Goal: Information Seeking & Learning: Learn about a topic

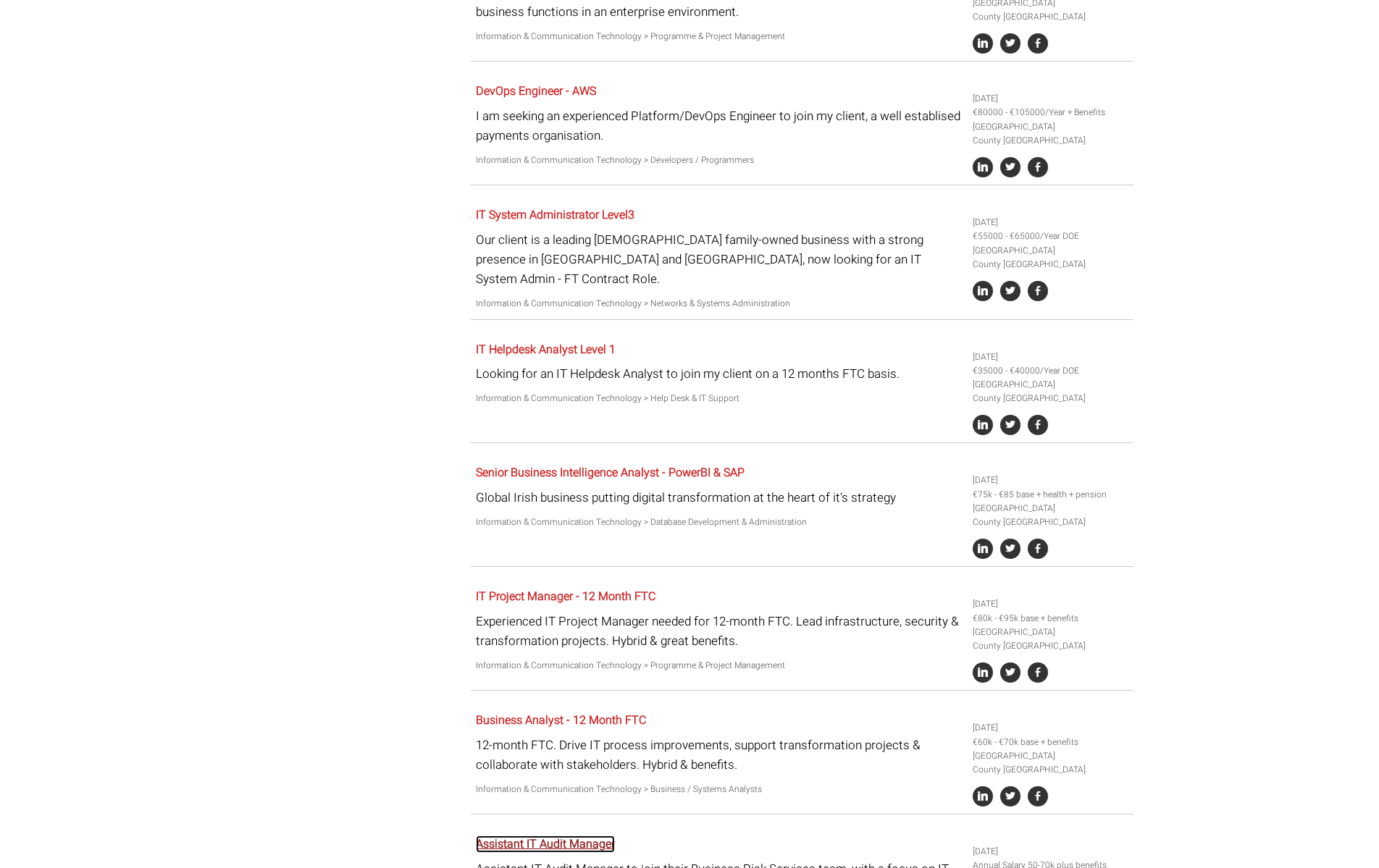
scroll to position [1557, 0]
